Goal: Book appointment/travel/reservation

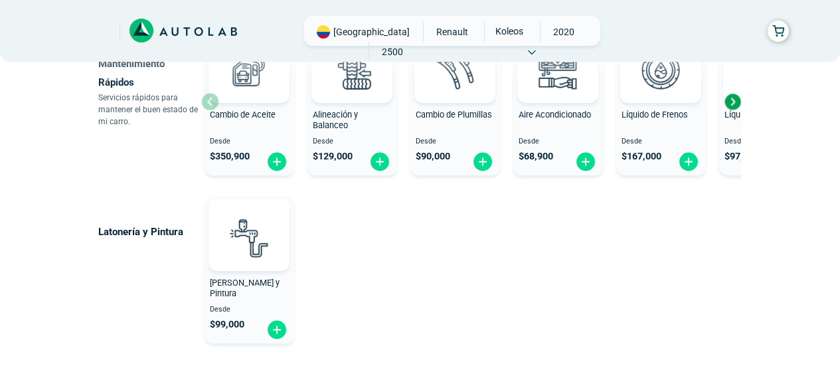
scroll to position [930, 0]
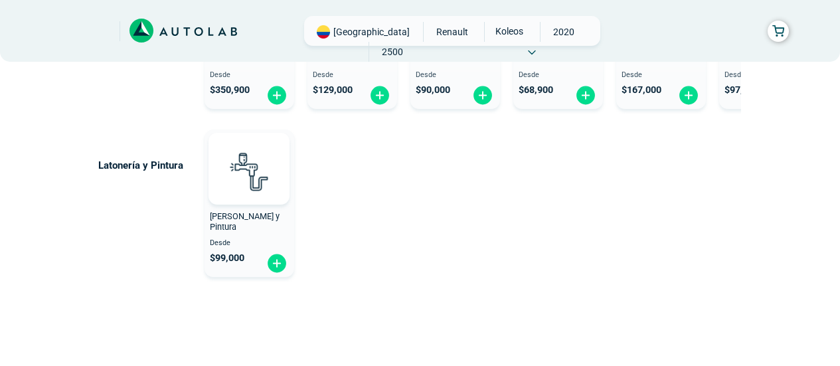
click at [244, 229] on div "[PERSON_NAME] y Pintura" at bounding box center [250, 224] width 90 height 27
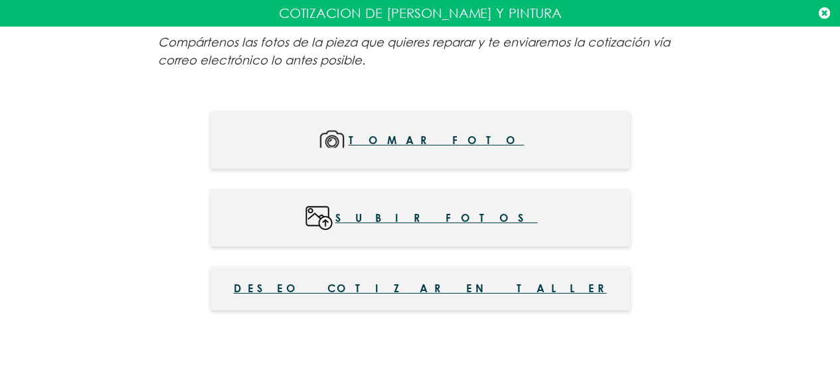
click at [418, 138] on span "Tomar foto" at bounding box center [437, 140] width 176 height 30
click at [407, 295] on span "Deseo cotizar en taller" at bounding box center [420, 288] width 373 height 16
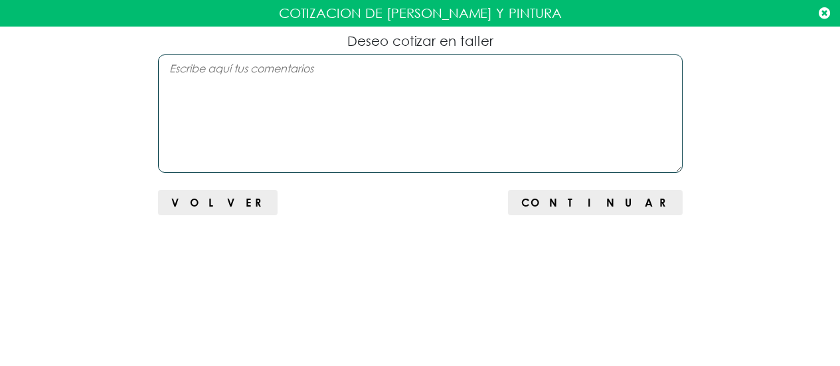
scroll to position [365, 0]
click at [240, 74] on textarea at bounding box center [420, 113] width 525 height 118
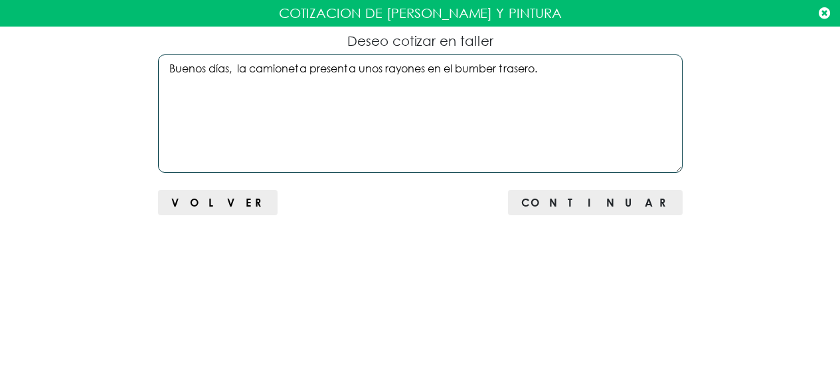
type textarea "Buenos días, la camioneta presenta unos rayones en el bumber trasero."
click at [638, 214] on button "Continuar" at bounding box center [595, 202] width 174 height 25
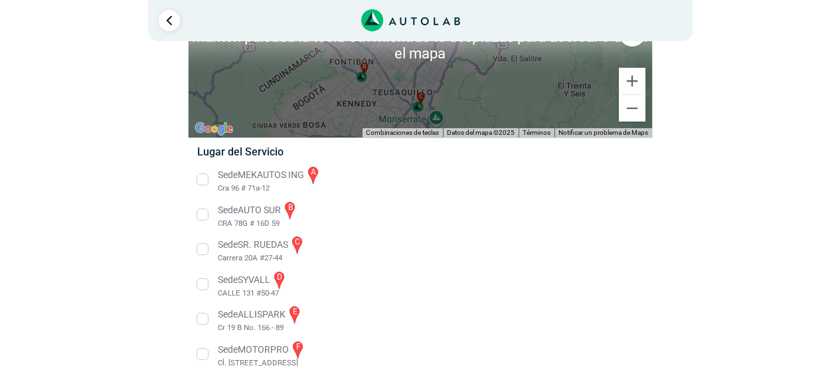
scroll to position [189, 0]
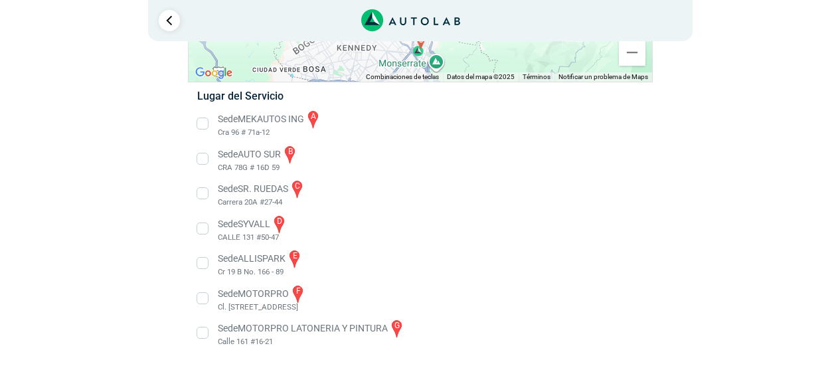
click at [201, 234] on li "Sede SYVALL d CALLE 131 #50-47" at bounding box center [420, 229] width 466 height 30
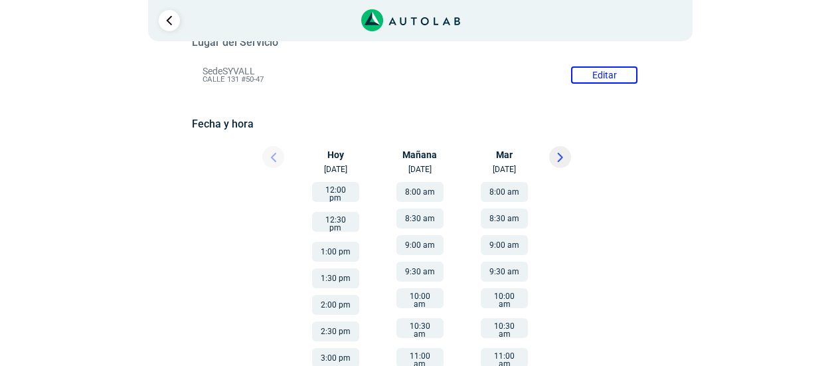
scroll to position [205, 0]
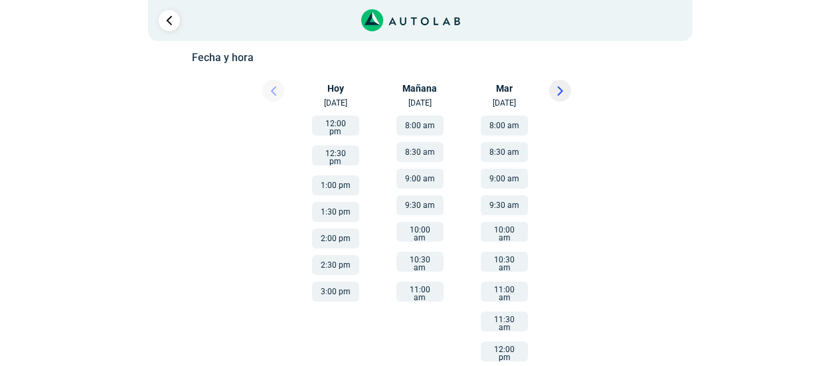
click at [513, 125] on button "8:00 am" at bounding box center [504, 126] width 47 height 20
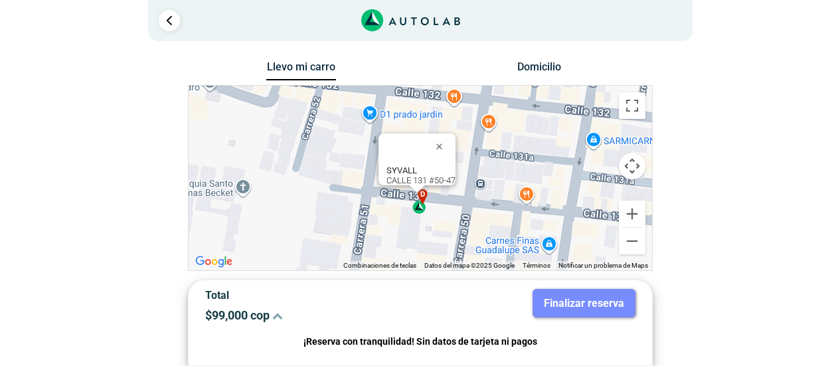
scroll to position [66, 0]
